Goal: Navigation & Orientation: Find specific page/section

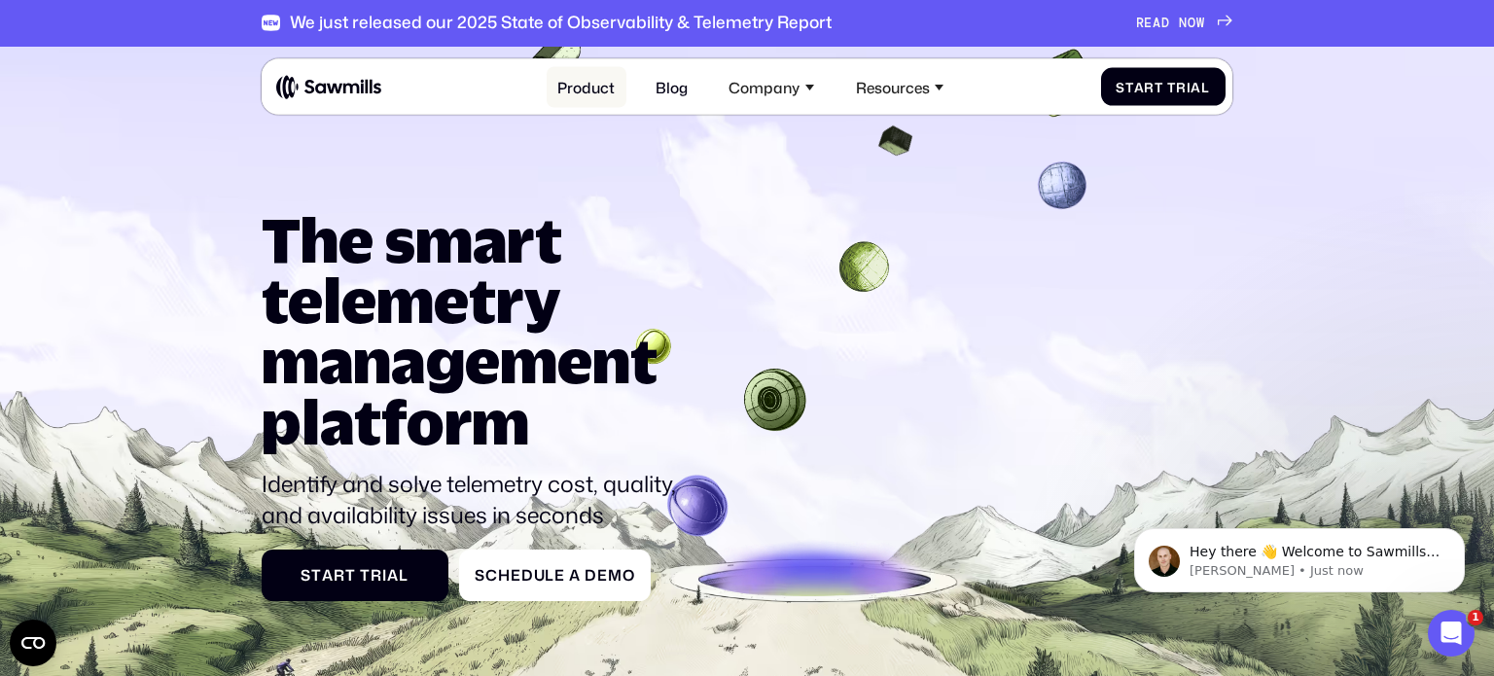
click at [585, 86] on link "Product" at bounding box center [587, 87] width 80 height 40
